Goal: Information Seeking & Learning: Check status

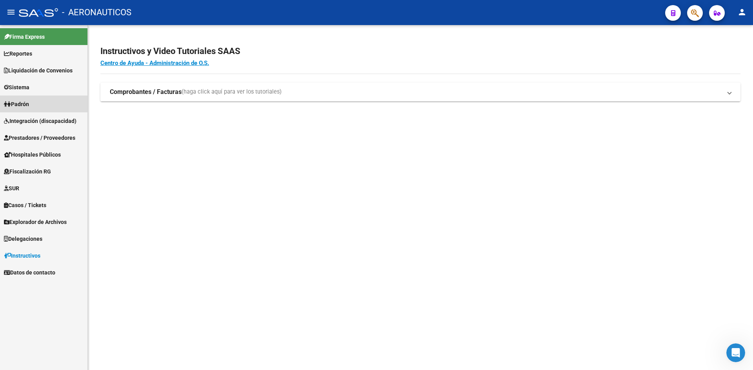
click at [12, 101] on span "Padrón" at bounding box center [16, 104] width 25 height 9
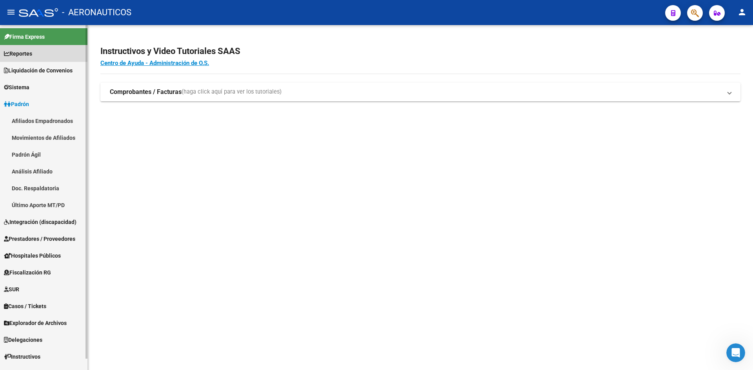
click at [32, 56] on span "Reportes" at bounding box center [18, 53] width 28 height 9
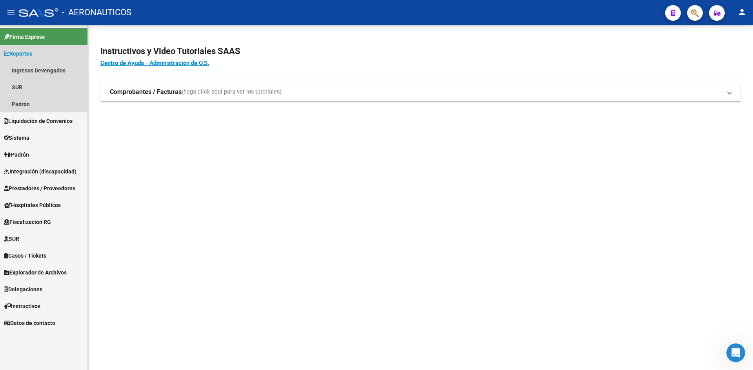
click at [32, 56] on span "Reportes" at bounding box center [18, 53] width 28 height 9
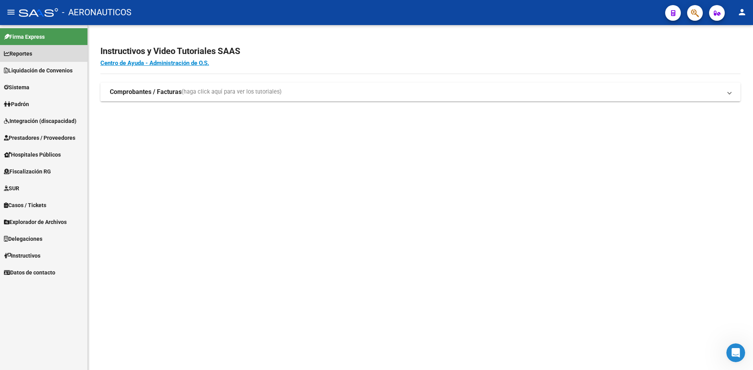
click at [32, 56] on span "Reportes" at bounding box center [18, 53] width 28 height 9
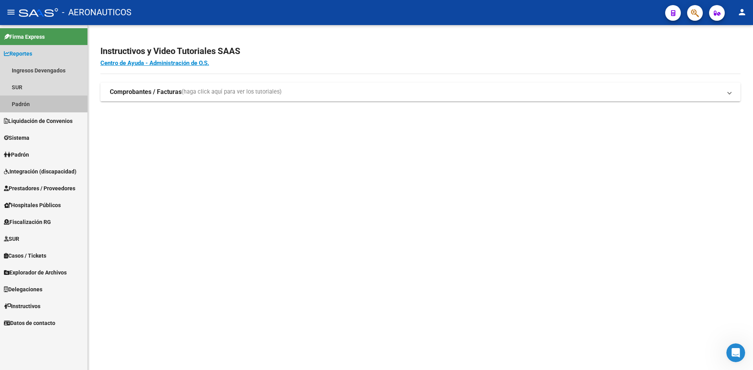
click at [23, 102] on link "Padrón" at bounding box center [43, 104] width 87 height 17
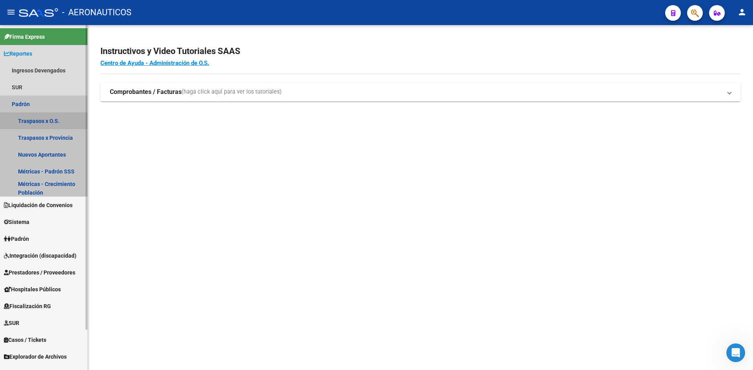
click at [36, 116] on link "Traspasos x O.S." at bounding box center [43, 120] width 87 height 17
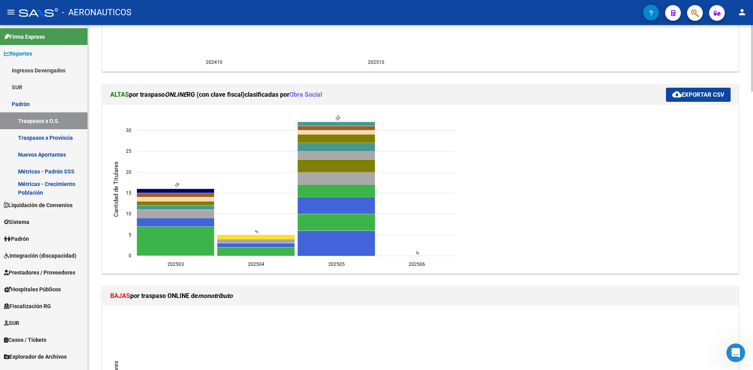
scroll to position [281, 0]
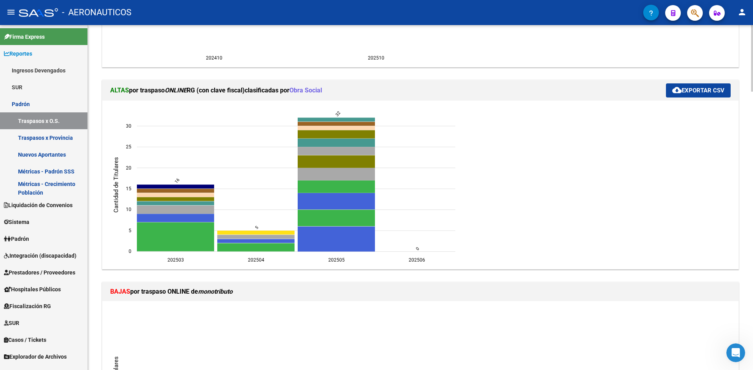
click at [752, 119] on div at bounding box center [752, 112] width 2 height 67
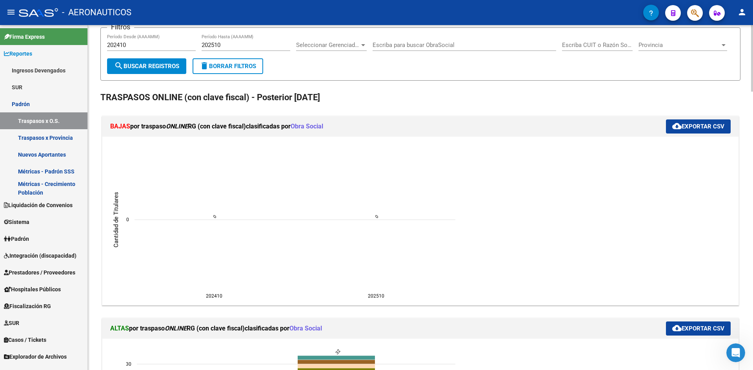
click at [752, 47] on div at bounding box center [752, 66] width 2 height 67
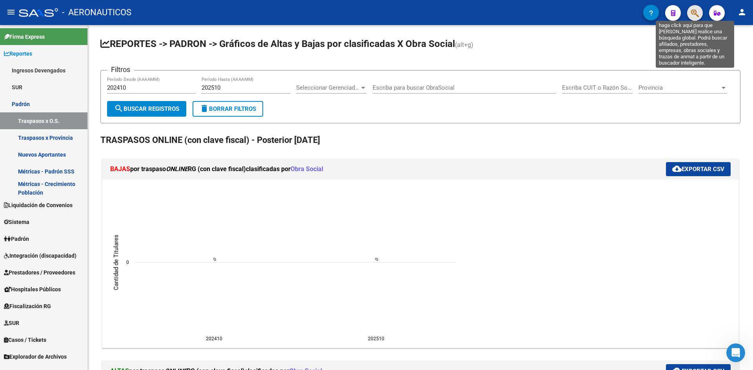
click at [696, 15] on icon "button" at bounding box center [695, 13] width 8 height 9
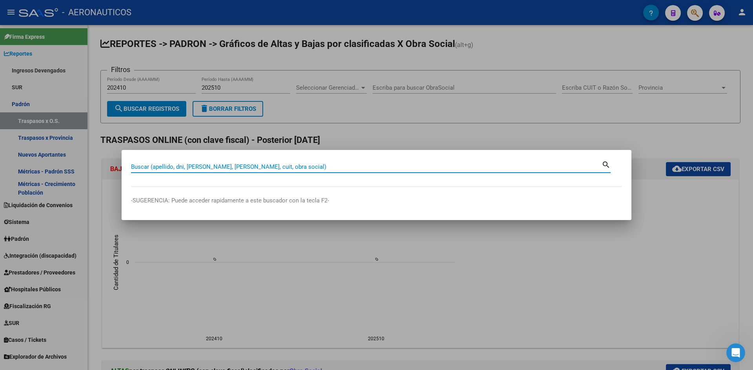
click at [376, 168] on input "Buscar (apellido, dni, [PERSON_NAME], [PERSON_NAME], cuit, obra social)" at bounding box center [366, 166] width 470 height 7
type input "20320425116"
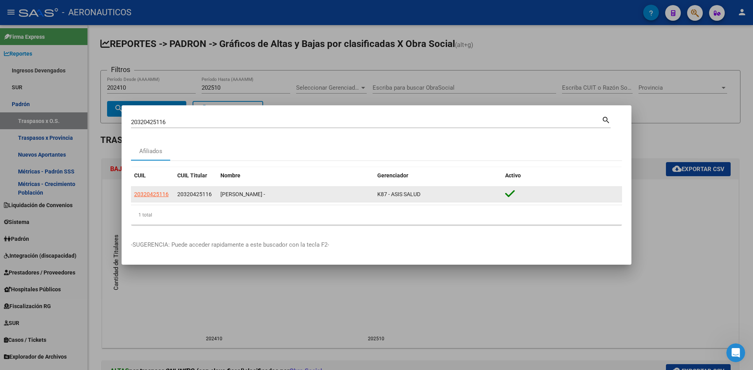
click at [512, 195] on icon at bounding box center [510, 194] width 10 height 11
click at [155, 196] on span "20320425116" at bounding box center [151, 194] width 34 height 6
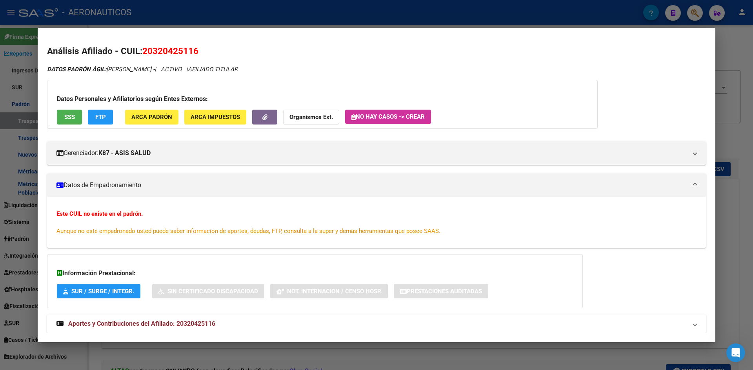
click at [268, 198] on div "Este CUIL no existe en el padrón. Aunque no esté empadronado usted puede saber …" at bounding box center [376, 222] width 658 height 51
click at [187, 211] on div "Este CUIL no existe en el padrón. Aunque no esté empadronado usted puede saber …" at bounding box center [376, 223] width 640 height 26
click at [735, 131] on div at bounding box center [376, 185] width 753 height 370
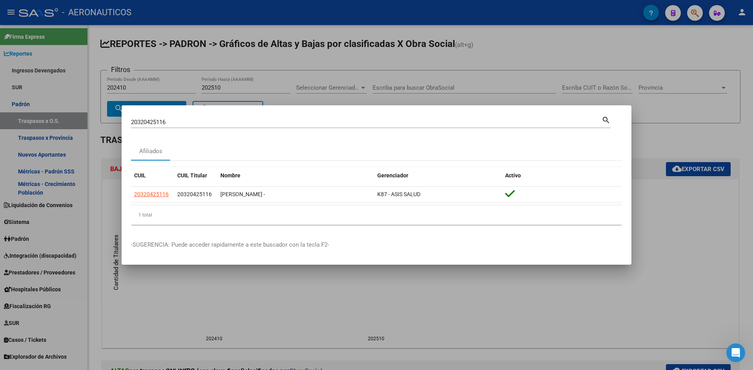
click at [631, 169] on mat-dialog-content "20320425116 Buscar (apellido, dni, cuil, [PERSON_NAME], cuit, obra social) sear…" at bounding box center [377, 173] width 510 height 116
click at [640, 131] on div at bounding box center [376, 185] width 753 height 370
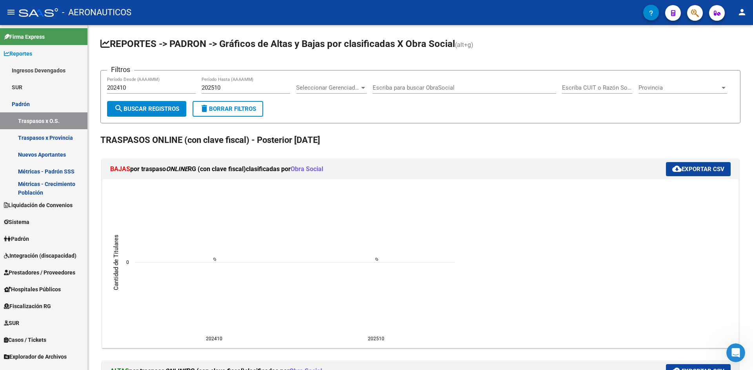
click at [418, 206] on icon "202410 202410 202510 202510 0 0 Cantidad de Titulares 0 0" at bounding box center [284, 263] width 353 height 157
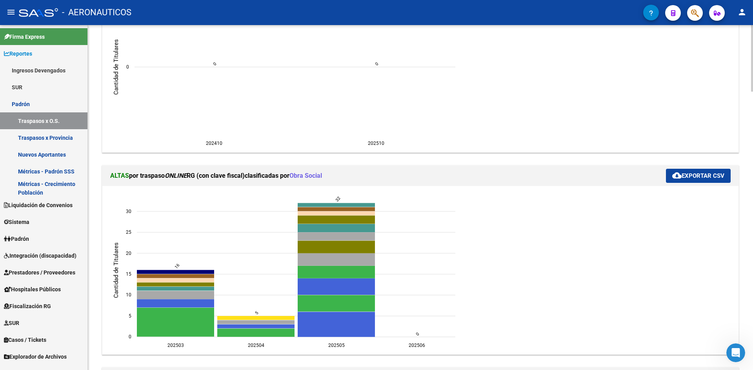
scroll to position [200, 0]
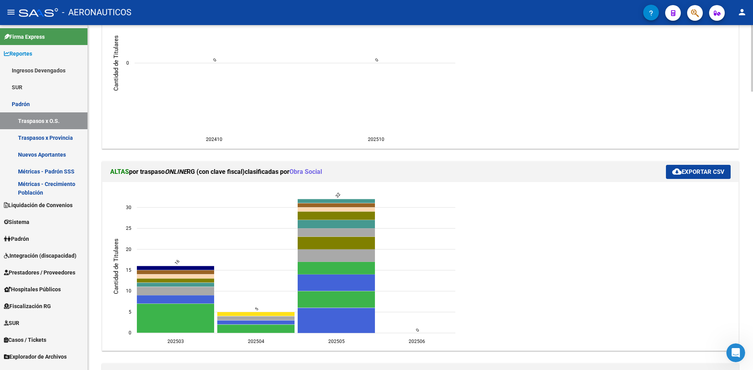
click at [752, 119] on div at bounding box center [752, 96] width 2 height 67
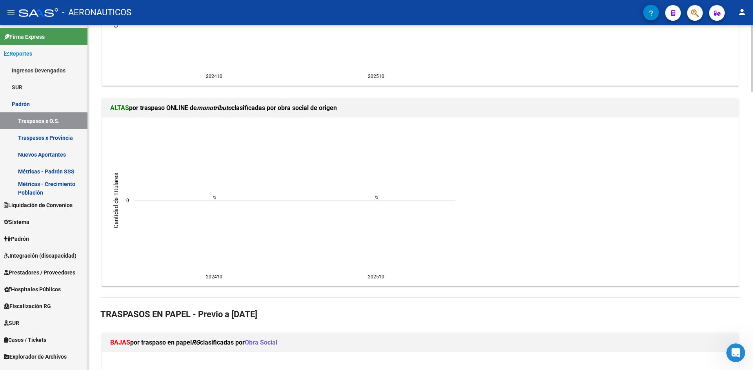
scroll to position [664, 0]
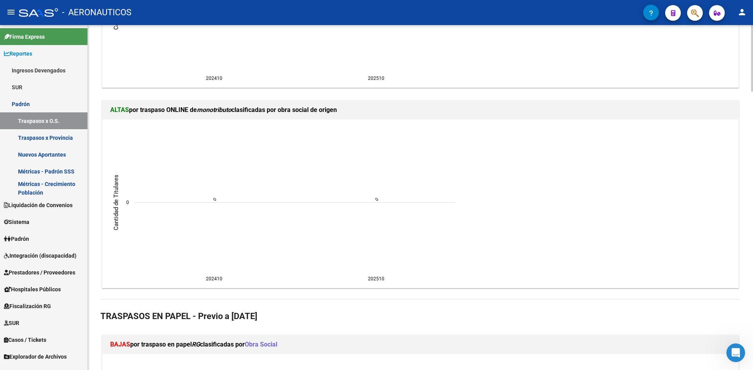
click at [750, 208] on div "REPORTES -> PADRON -> Gráficos de Altas y Bajas por clasificadas X Obra Social …" at bounding box center [421, 258] width 667 height 1794
click at [743, 354] on div "Abrir Intercom Messenger" at bounding box center [735, 353] width 26 height 26
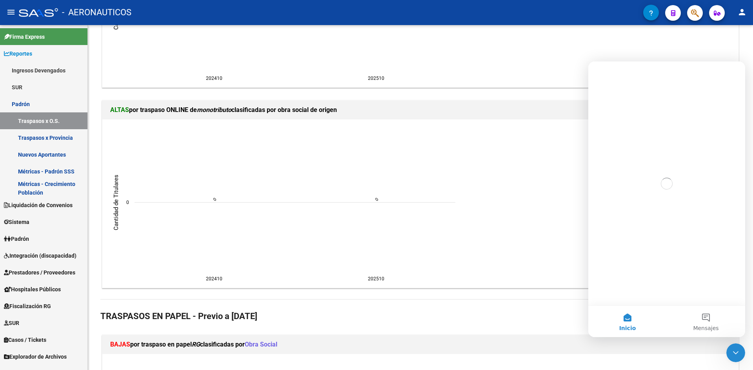
scroll to position [0, 0]
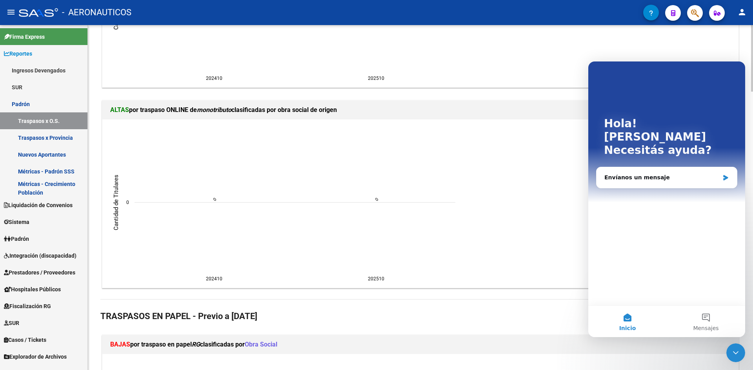
click at [576, 317] on h2 "TRASPASOS EN PAPEL - Previo a [DATE]" at bounding box center [420, 316] width 640 height 15
click at [700, 314] on button "Mensajes" at bounding box center [705, 321] width 78 height 31
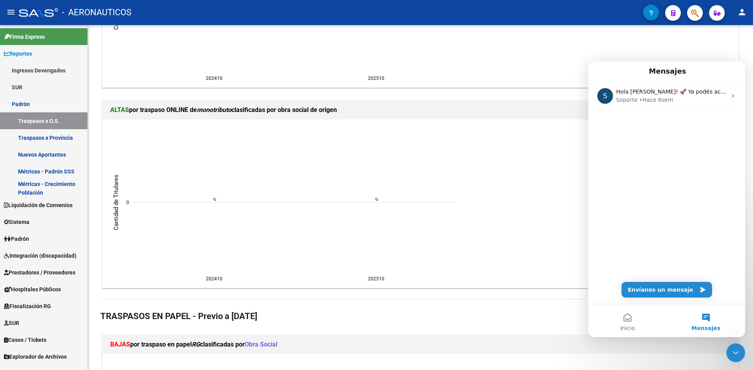
click at [668, 198] on div "S Hola [PERSON_NAME]! 🚀 Ya podés acceder a [GEOGRAPHIC_DATA], el nuevo módulo q…" at bounding box center [666, 194] width 157 height 224
click at [536, 169] on ngx-charts-chart "202410 202410 202510 202510 0 0 Cantidad de Titulares 0 0" at bounding box center [420, 203] width 624 height 157
click at [655, 291] on button "Envíanos un mensaje" at bounding box center [666, 290] width 91 height 16
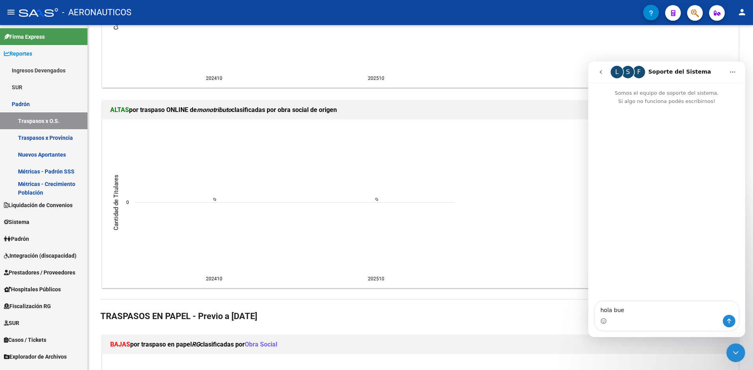
type textarea "hola bue"
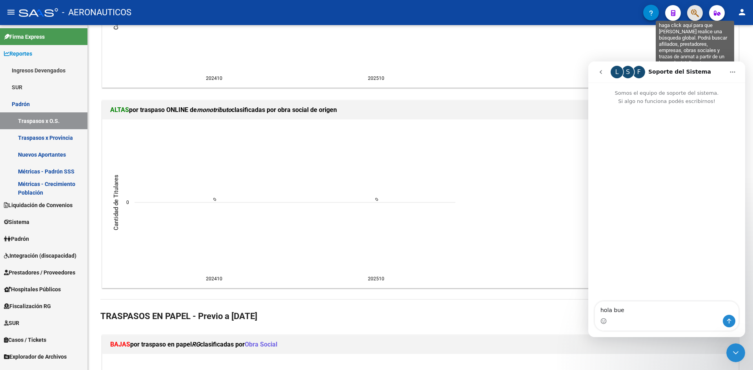
click at [691, 16] on icon "button" at bounding box center [695, 13] width 8 height 9
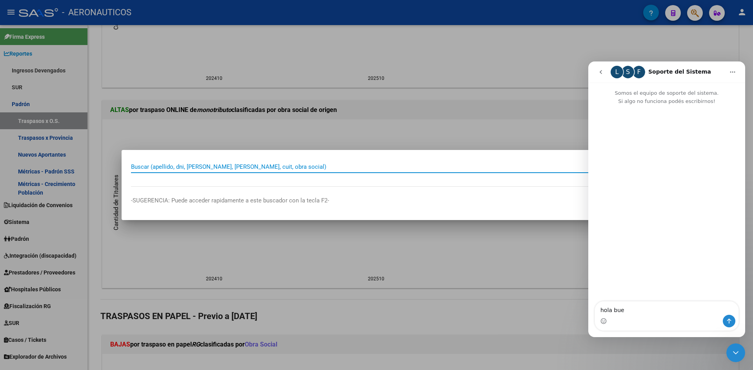
click at [283, 169] on input "Buscar (apellido, dni, [PERSON_NAME], [PERSON_NAME], cuit, obra social)" at bounding box center [366, 166] width 470 height 7
type input "20364717440"
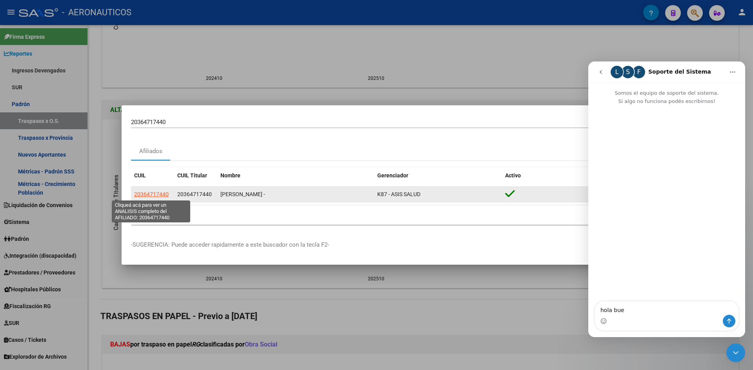
click at [152, 194] on span "20364717440" at bounding box center [151, 194] width 34 height 6
type textarea "20364717440"
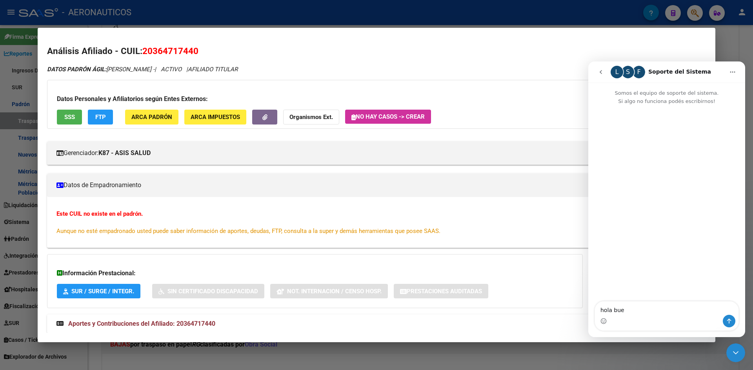
click at [135, 325] on span "Aportes y Contribuciones del Afiliado: 20364717440" at bounding box center [141, 323] width 147 height 7
click at [135, 325] on span "Aportes y Contribuciones del Afiliado: 20364717440" at bounding box center [141, 326] width 147 height 7
click at [135, 325] on span "Aportes y Contribuciones del Afiliado: 20364717440" at bounding box center [141, 323] width 147 height 7
click at [135, 325] on span "Aportes y Contribuciones del Afiliado: 20364717440" at bounding box center [141, 326] width 147 height 7
click at [155, 52] on span "20364717440" at bounding box center [170, 51] width 56 height 10
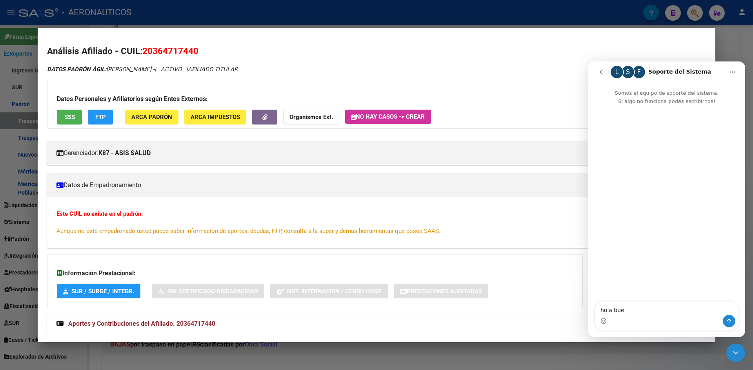
click at [155, 52] on span "20364717440" at bounding box center [170, 51] width 56 height 10
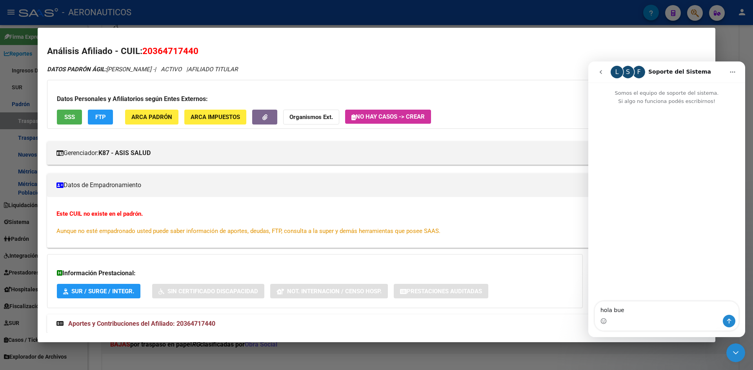
click at [155, 52] on span "20364717440" at bounding box center [170, 51] width 56 height 10
click at [536, 55] on h2 "Análisis Afiliado - CUIL: 20364717440" at bounding box center [376, 51] width 658 height 13
click at [689, 50] on h2 "Análisis Afiliado - CUIL: 20364717440" at bounding box center [376, 51] width 658 height 13
click at [580, 96] on h3 "Datos Personales y Afiliatorios según Entes Externos:" at bounding box center [322, 98] width 531 height 9
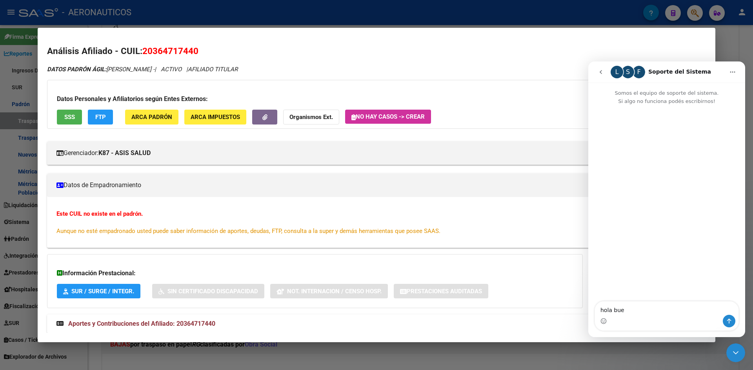
click at [608, 31] on mat-dialog-container "Análisis Afiliado - CUIL: 20364717440 DATOS PADRÓN ÁGIL: [PERSON_NAME] - | ACTI…" at bounding box center [376, 185] width 677 height 315
click at [603, 71] on icon "go back" at bounding box center [600, 72] width 6 height 6
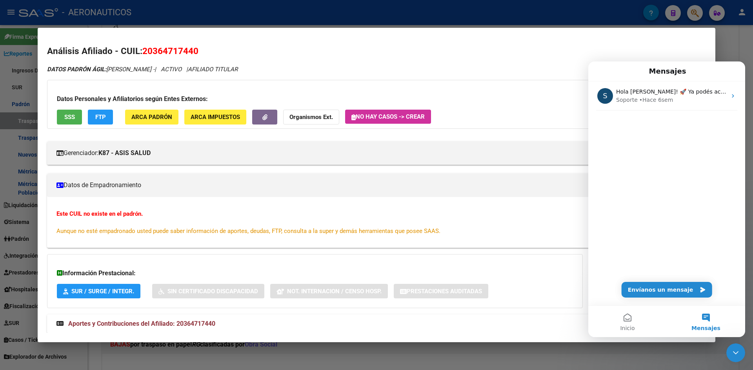
click at [624, 53] on h2 "Análisis Afiliado - CUIL: 20364717440" at bounding box center [376, 51] width 658 height 13
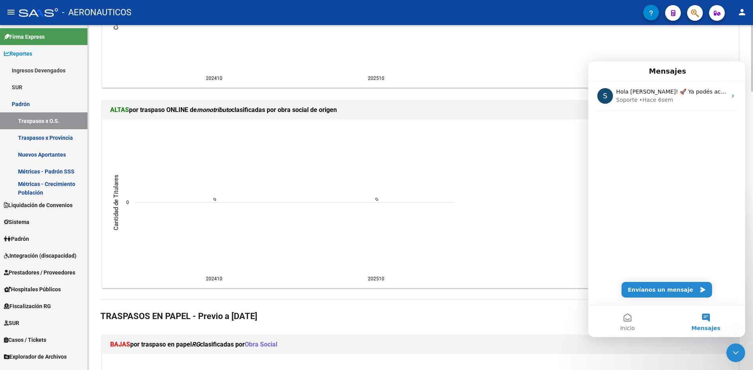
click at [524, 74] on ngx-charts-chart "202410 202410 202510 202510 0 0 Cantidad de Titulares 0 0" at bounding box center [420, 3] width 624 height 157
drag, startPoint x: 1112, startPoint y: 135, endPoint x: 628, endPoint y: 81, distance: 487.1
click at [582, 58] on ngx-charts-chart "202410 202410 202510 202510 0 0 Cantidad de Titulares 0 0" at bounding box center [420, 3] width 624 height 157
click at [710, 71] on div "Mensajes" at bounding box center [666, 71] width 147 height 13
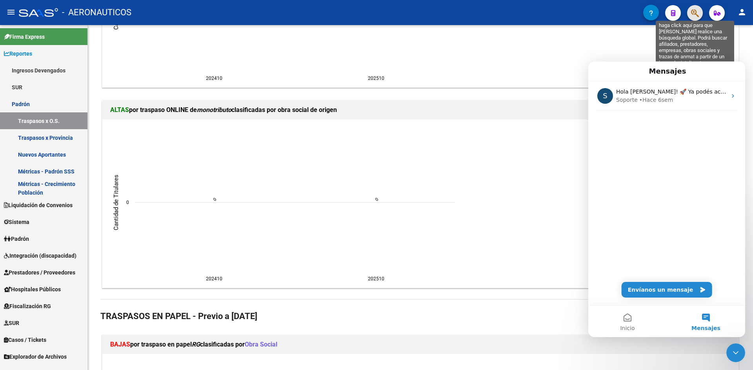
click at [695, 14] on icon "button" at bounding box center [695, 13] width 8 height 9
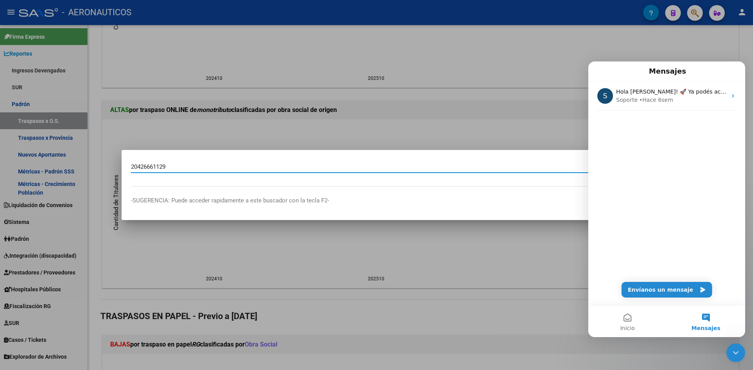
type input "20426661129"
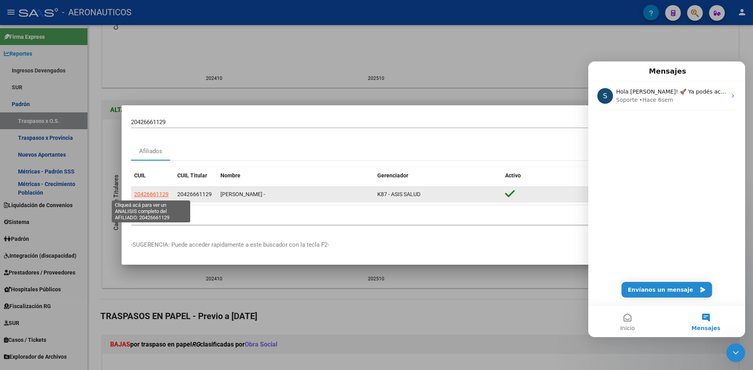
click at [161, 194] on span "20426661129" at bounding box center [151, 194] width 34 height 6
type textarea "20426661129"
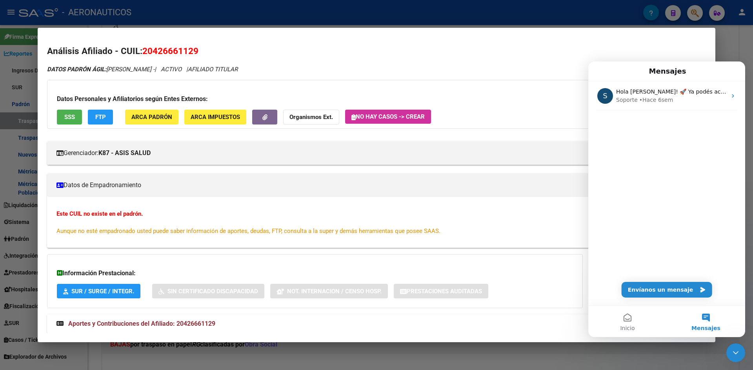
drag, startPoint x: 178, startPoint y: 323, endPoint x: 223, endPoint y: 326, distance: 45.2
click at [223, 326] on mat-panel-title "Aportes y Contribuciones del Afiliado: 20426661129" at bounding box center [371, 323] width 630 height 9
click at [223, 326] on mat-panel-title "Aportes y Contribuciones del Afiliado: 20426661129" at bounding box center [371, 327] width 630 height 9
drag, startPoint x: 178, startPoint y: 325, endPoint x: 200, endPoint y: 325, distance: 22.0
click at [200, 325] on span "Aportes y Contribuciones del Afiliado: 20426661129" at bounding box center [141, 323] width 147 height 7
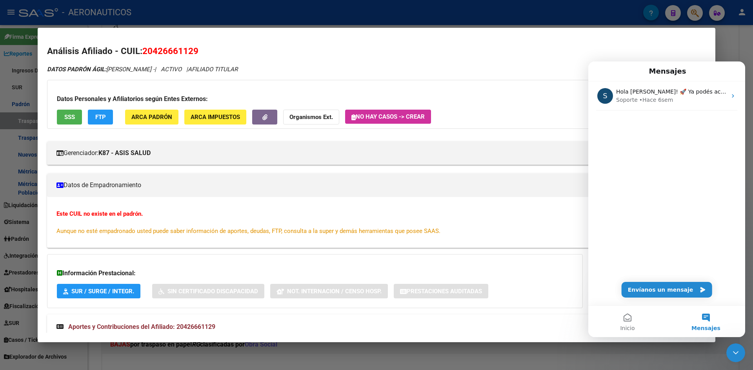
click at [200, 325] on span "Aportes y Contribuciones del Afiliado: 20426661129" at bounding box center [141, 326] width 147 height 7
click at [200, 325] on span "Aportes y Contribuciones del Afiliado: 20426661129" at bounding box center [141, 323] width 147 height 7
click at [194, 330] on span "Aportes y Contribuciones del Afiliado: 20426661129" at bounding box center [141, 326] width 147 height 7
click at [194, 330] on mat-expansion-panel-header "Aportes y Contribuciones del Afiliado: 20426661129" at bounding box center [376, 324] width 658 height 19
click at [194, 330] on span "Aportes y Contribuciones del Afiliado: 20426661129" at bounding box center [141, 326] width 147 height 7
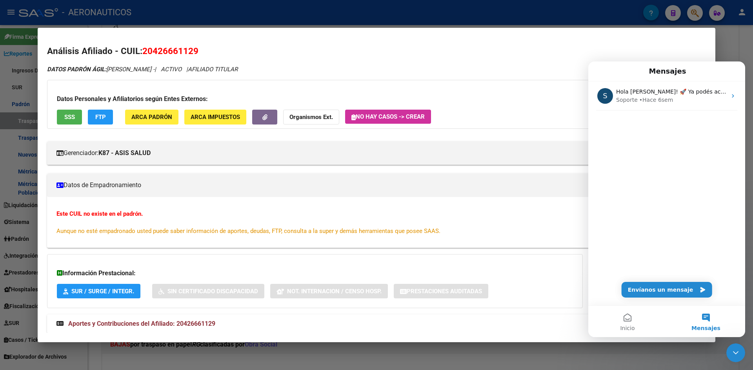
click at [198, 321] on span "Aportes y Contribuciones del Afiliado: 20426661129" at bounding box center [141, 323] width 147 height 7
click at [198, 321] on mat-expansion-panel-header "Aportes y Contribuciones del Afiliado: 20426661129" at bounding box center [376, 327] width 658 height 25
copy span "20426661129"
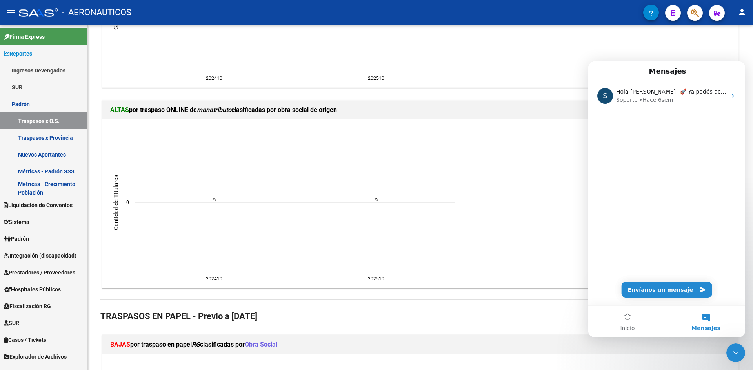
click at [587, 20] on div "- AERONAUTICOS" at bounding box center [331, 12] width 624 height 17
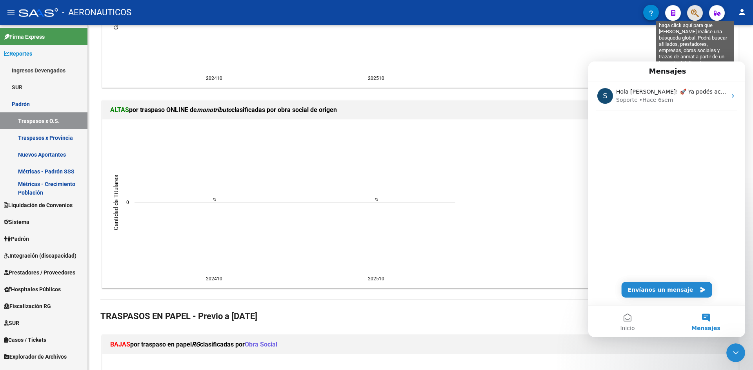
click at [695, 16] on icon "button" at bounding box center [695, 13] width 8 height 9
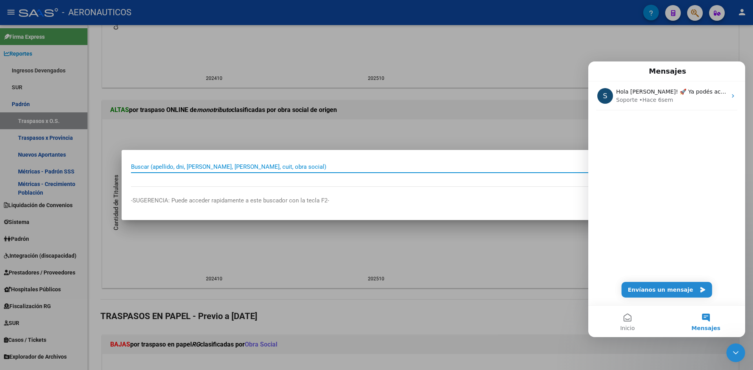
click at [238, 166] on input "Buscar (apellido, dni, [PERSON_NAME], [PERSON_NAME], cuit, obra social)" at bounding box center [366, 166] width 470 height 7
type input "23272335419"
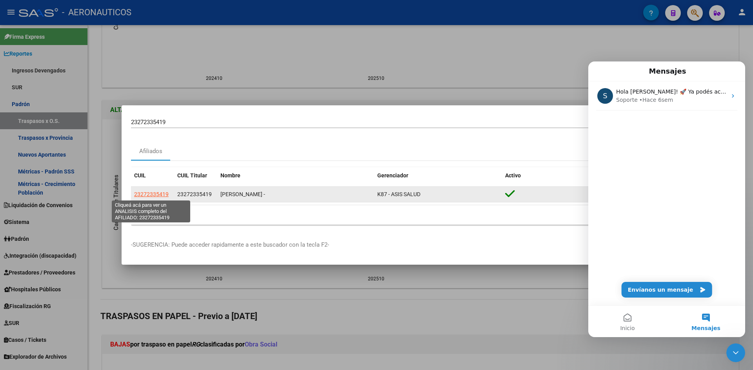
click at [156, 191] on span "23272335419" at bounding box center [151, 194] width 34 height 6
type textarea "23272335419"
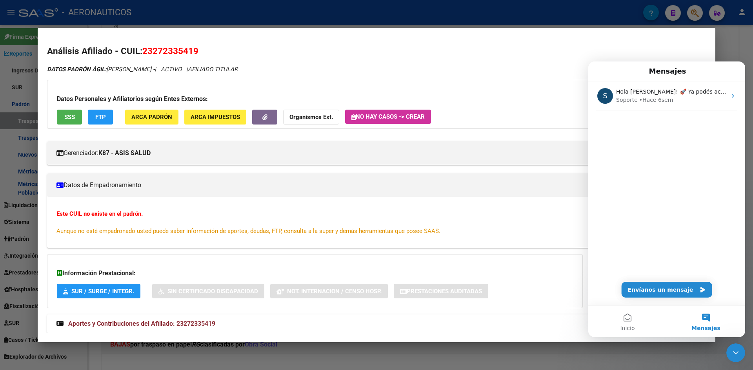
click at [736, 47] on div at bounding box center [376, 185] width 753 height 370
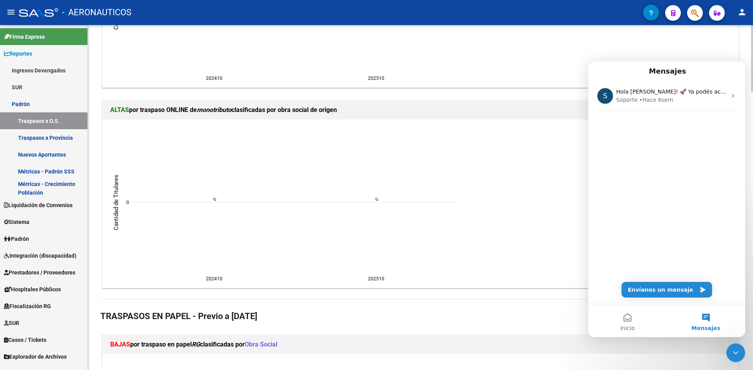
click at [573, 220] on ngx-charts-chart "202410 202410 202510 202510 0 0 Cantidad de Titulares 0 0" at bounding box center [420, 203] width 624 height 157
